Goal: Task Accomplishment & Management: Use online tool/utility

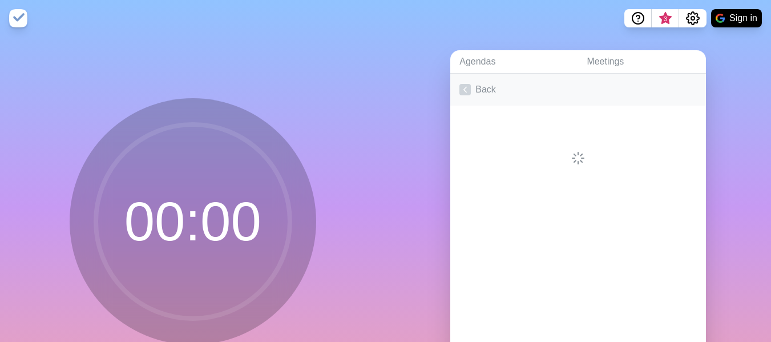
click at [473, 87] on link "Back" at bounding box center [578, 90] width 256 height 32
click at [484, 90] on link "Create an Agenda" at bounding box center [578, 90] width 256 height 32
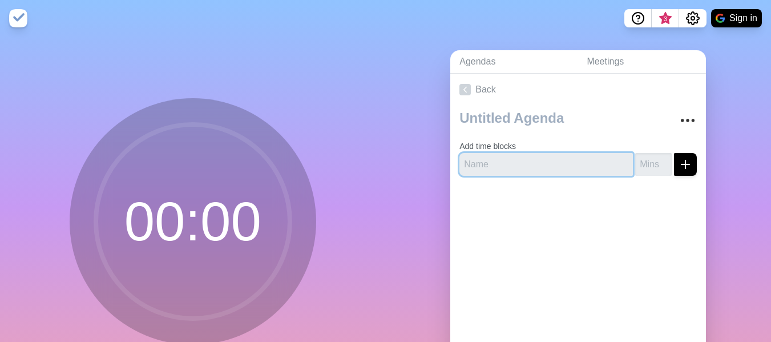
click at [498, 161] on input "text" at bounding box center [545, 164] width 173 height 23
click at [513, 156] on input "Week 5 Qu" at bounding box center [545, 164] width 173 height 23
type input "Week 5 Quiz"
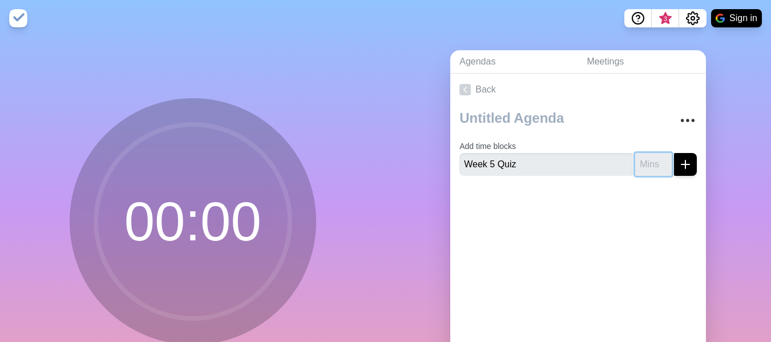
click at [635, 167] on input "number" at bounding box center [653, 164] width 37 height 23
type input "30"
click at [678, 164] on icon "submit" at bounding box center [685, 164] width 14 height 14
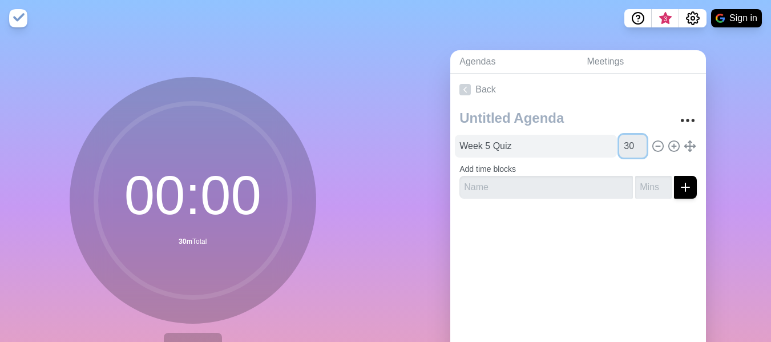
drag, startPoint x: 608, startPoint y: 145, endPoint x: 597, endPoint y: 145, distance: 10.8
click at [597, 145] on div "Week 5 Quiz 30" at bounding box center [578, 146] width 246 height 23
type input "20"
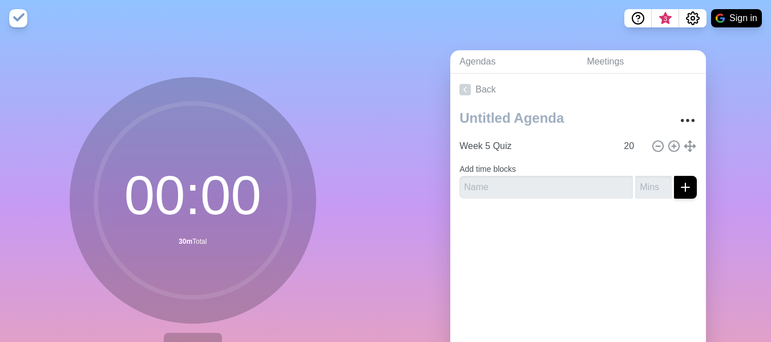
click at [627, 227] on div at bounding box center [578, 231] width 256 height 46
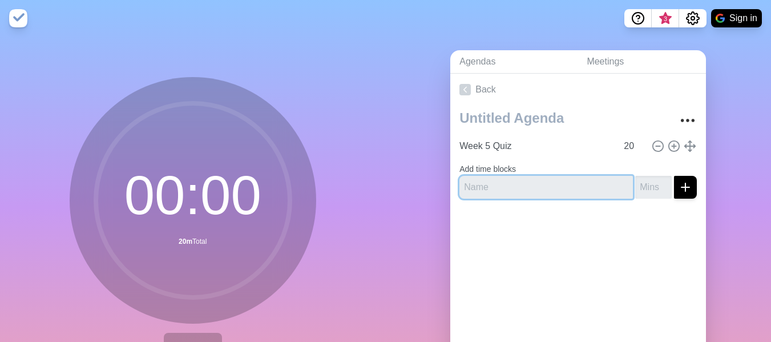
click at [568, 188] on input "text" at bounding box center [545, 187] width 173 height 23
type input "[DOMAIN_NAME]"
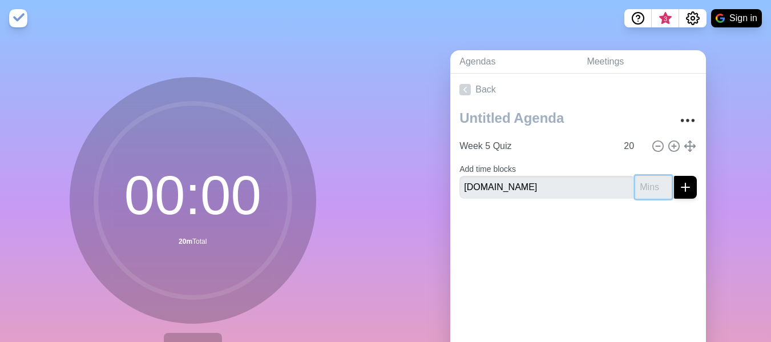
click at [641, 185] on input "number" at bounding box center [653, 187] width 37 height 23
type input "15"
click at [593, 260] on div "Back Week 5 Quiz 20 Add time blocks [DOMAIN_NAME] 15" at bounding box center [578, 233] width 256 height 319
click at [679, 196] on button "submit" at bounding box center [685, 187] width 23 height 23
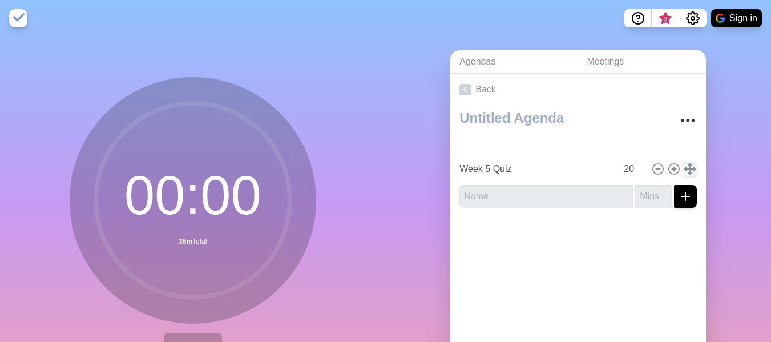
type input "[DOMAIN_NAME]"
type input "15"
type input "Week 5 Quiz"
type input "20"
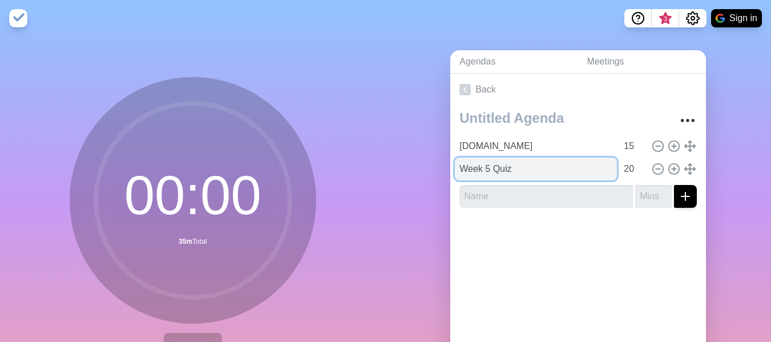
click at [532, 172] on input "Week 5 Quiz" at bounding box center [536, 168] width 162 height 23
type input "Week 5 Quiz/missing notes"
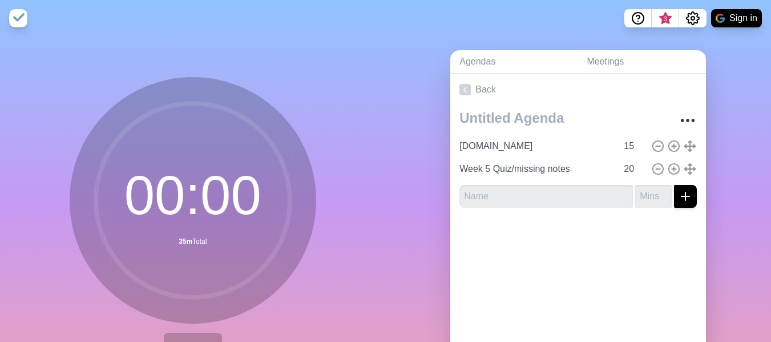
click at [572, 262] on div "Back [DOMAIN_NAME] 15 Week 5 Quiz/missing notes 20" at bounding box center [578, 233] width 256 height 319
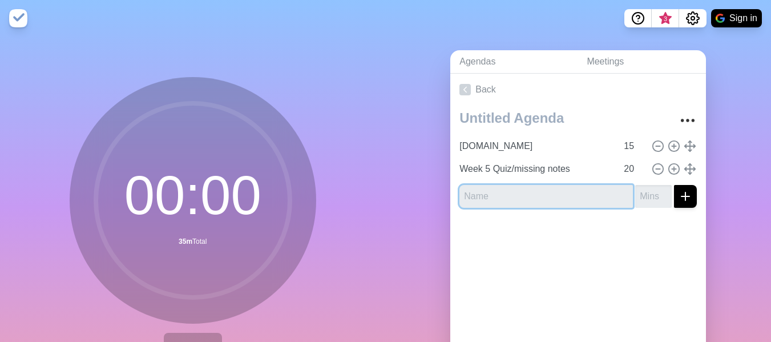
click at [548, 198] on input "text" at bounding box center [545, 196] width 173 height 23
type input "Mandatory study time"
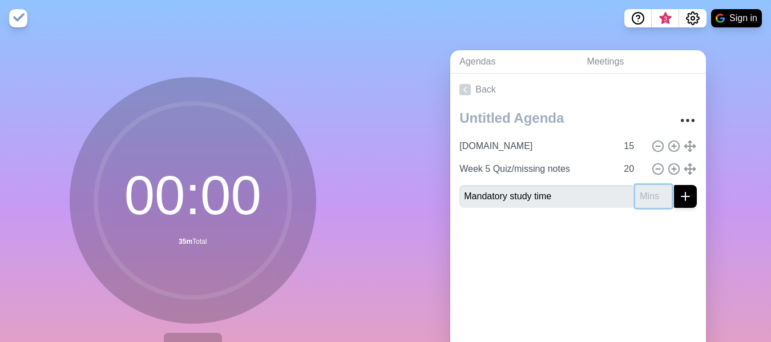
click at [635, 199] on input "number" at bounding box center [653, 196] width 37 height 23
type input "5"
click at [685, 194] on line "submit" at bounding box center [685, 196] width 0 height 8
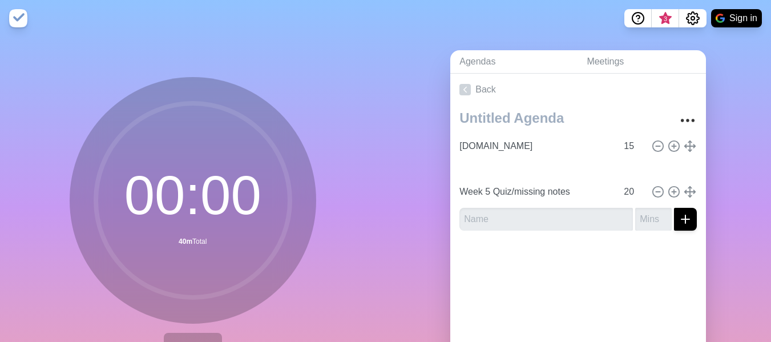
type input "Mandatory study time"
type input "5"
type input "Week 5 Quiz/missing notes"
type input "20"
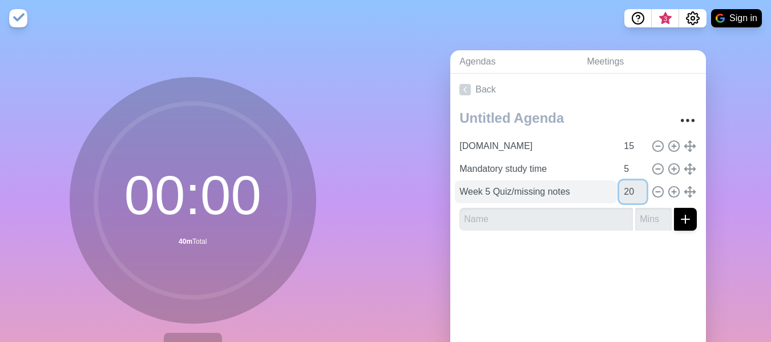
drag, startPoint x: 623, startPoint y: 191, endPoint x: 582, endPoint y: 188, distance: 41.1
click at [582, 188] on div "Week 5 Quiz/missing notes 20" at bounding box center [578, 191] width 246 height 23
click at [516, 292] on div "Back [DOMAIN_NAME] 15 Mandatory study time 5 Week 5 Quiz/missing notes 20" at bounding box center [578, 233] width 256 height 319
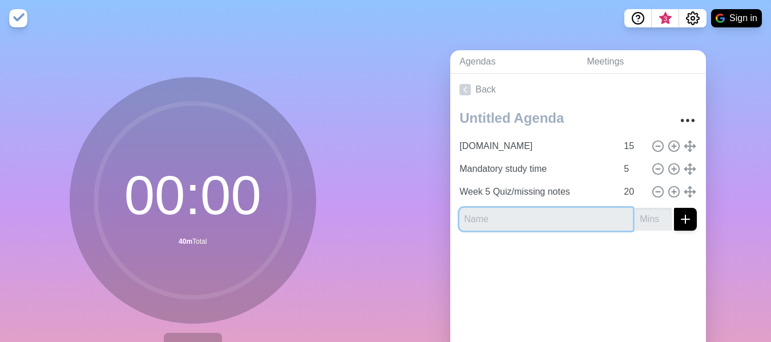
click at [592, 210] on input "text" at bounding box center [545, 219] width 173 height 23
type input "quiz instructions & setup"
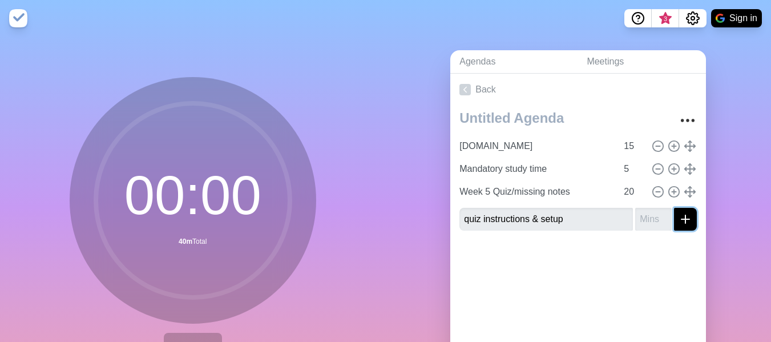
click at [685, 222] on line "submit" at bounding box center [685, 219] width 0 height 8
type input "5"
click at [678, 220] on icon "submit" at bounding box center [685, 219] width 14 height 14
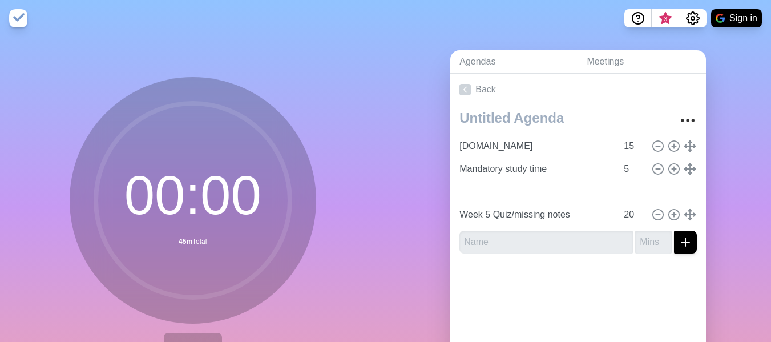
type input "quiz instructions & setup"
type input "5"
type input "Week 5 Quiz/missing notes"
type input "20"
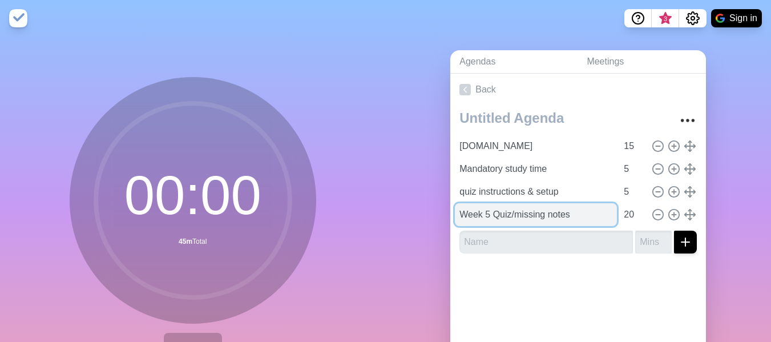
drag, startPoint x: 581, startPoint y: 217, endPoint x: 507, endPoint y: 216, distance: 73.6
click at [507, 216] on input "Week 5 Quiz/missing notes" at bounding box center [536, 214] width 162 height 23
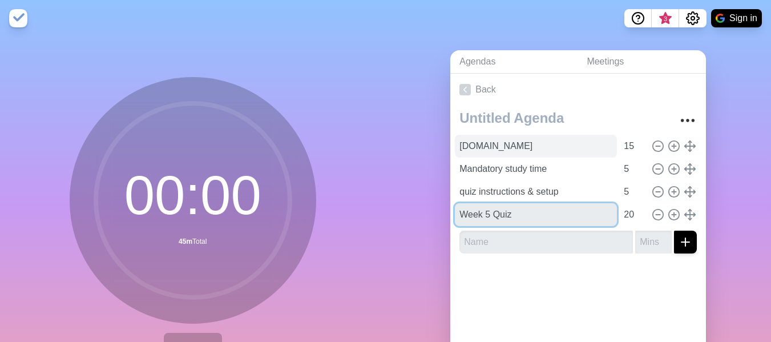
type input "Week 5 Quiz"
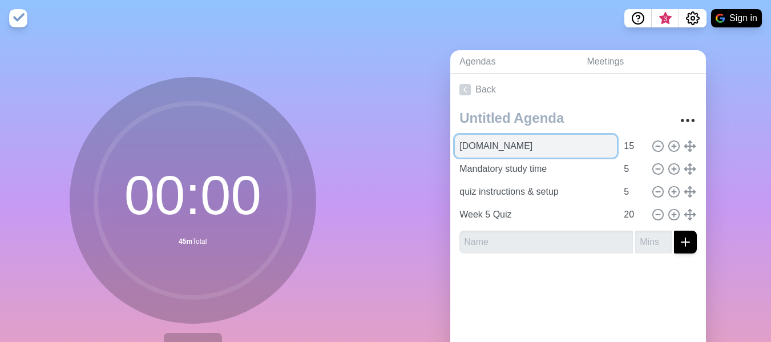
click at [584, 153] on input "[DOMAIN_NAME]" at bounding box center [536, 146] width 162 height 23
paste input "/missing notes"
type input "[DOMAIN_NAME][URL] notes"
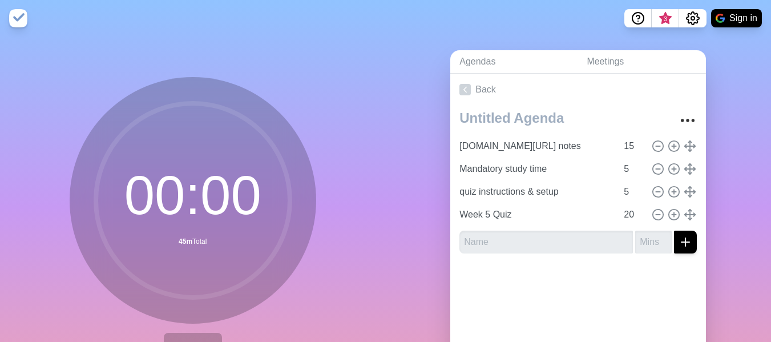
click at [573, 298] on div at bounding box center [578, 285] width 256 height 46
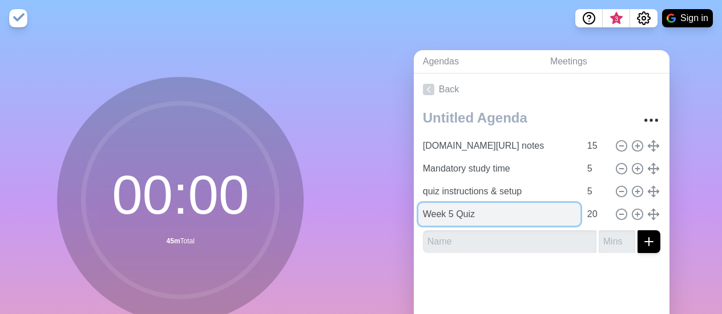
click at [443, 208] on input "Week 5 Quiz" at bounding box center [499, 214] width 162 height 23
click at [442, 216] on input "Week 5 Quiz" at bounding box center [499, 214] width 162 height 23
drag, startPoint x: 472, startPoint y: 216, endPoint x: 408, endPoint y: 224, distance: 63.8
click at [408, 224] on div "Agendas Meetings Back [DOMAIN_NAME][URL] notes 15 Mandatory study time 5 quiz i…" at bounding box center [541, 226] width 361 height 379
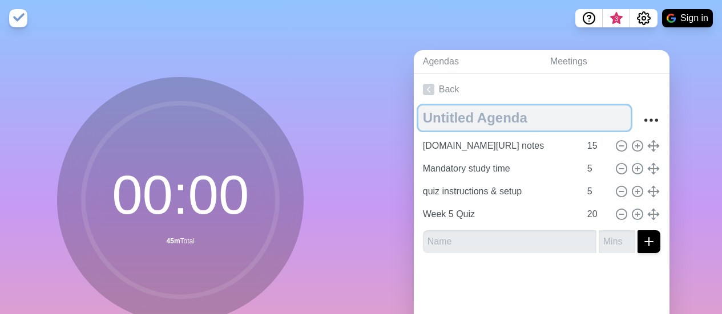
click at [472, 115] on textarea at bounding box center [524, 118] width 212 height 25
paste textarea "Week 5 Quiz"
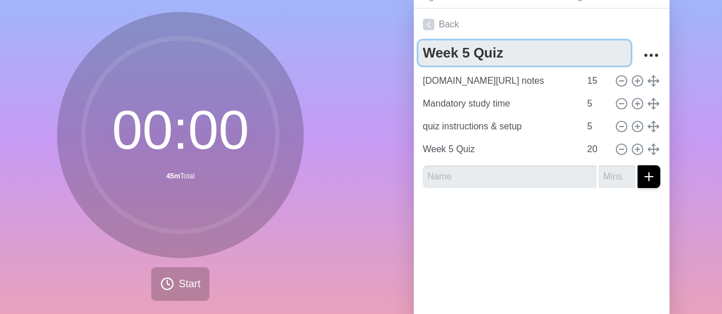
scroll to position [52, 0]
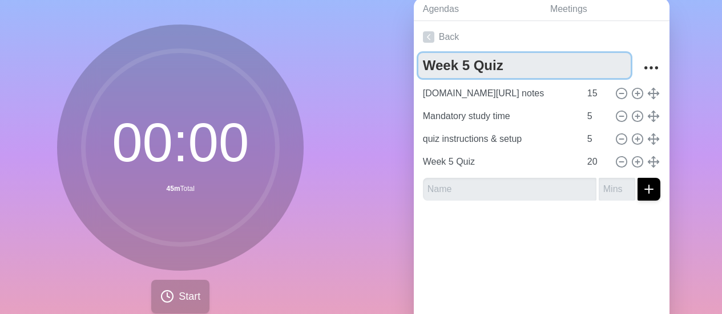
type textarea "Week 5 Quiz"
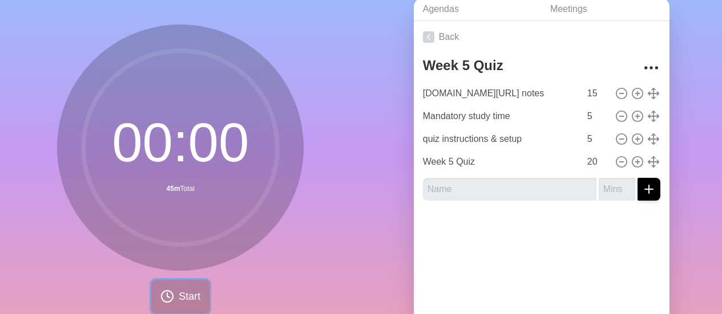
click at [163, 285] on button "Start" at bounding box center [180, 297] width 58 height 34
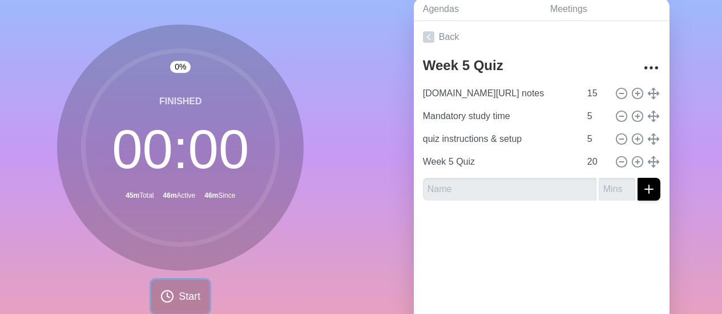
click at [192, 302] on span "Start" at bounding box center [190, 296] width 22 height 15
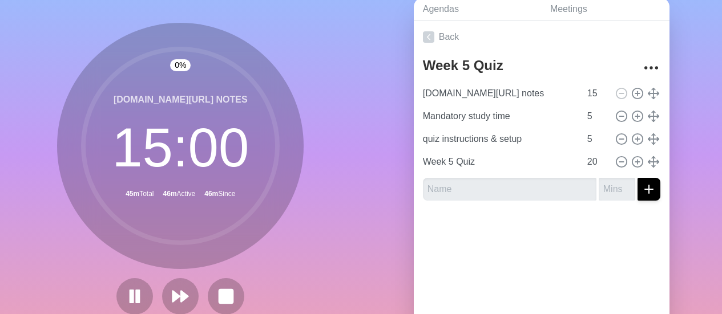
scroll to position [51, 0]
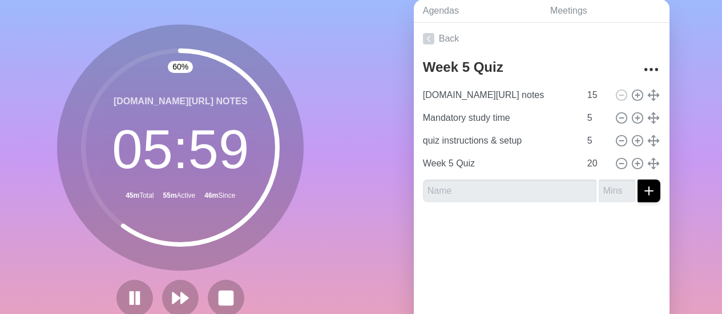
drag, startPoint x: 0, startPoint y: 36, endPoint x: 1, endPoint y: 9, distance: 26.8
click at [1, 9] on div "60 % [DOMAIN_NAME][URL] notes 05 : 59 45m Total 55m Active 46m Since" at bounding box center [180, 175] width 361 height 379
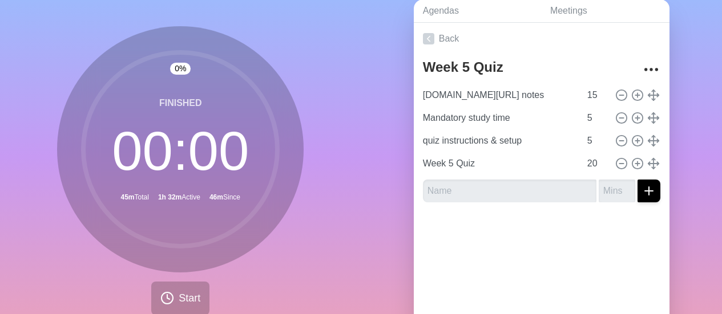
scroll to position [52, 0]
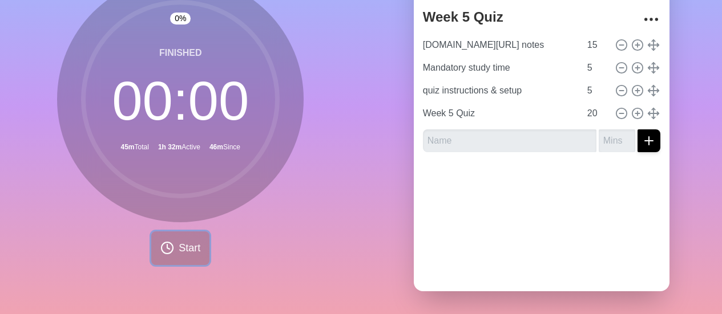
click at [180, 241] on span "Start" at bounding box center [190, 248] width 22 height 15
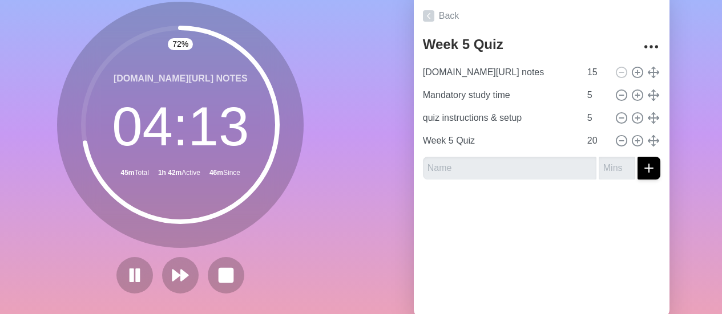
scroll to position [110, 0]
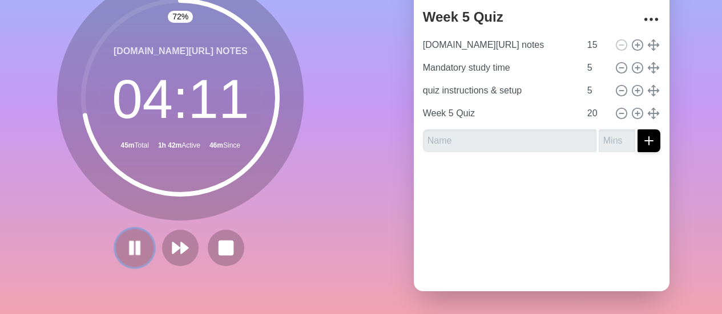
click at [129, 238] on icon at bounding box center [134, 247] width 19 height 19
click at [129, 241] on polygon at bounding box center [134, 248] width 11 height 14
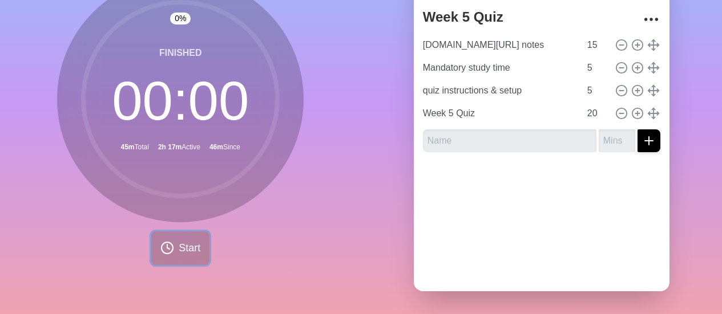
click at [192, 249] on button "Start" at bounding box center [180, 249] width 58 height 34
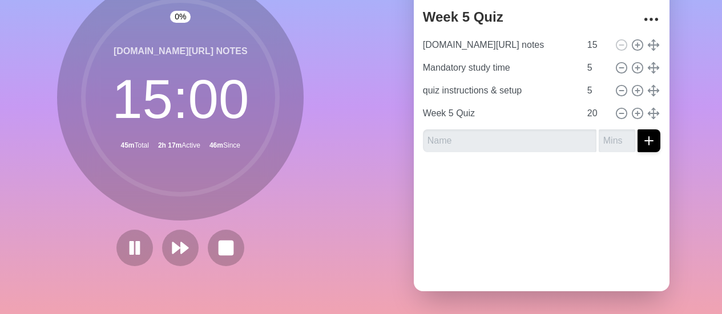
scroll to position [108, 0]
